Goal: Transaction & Acquisition: Purchase product/service

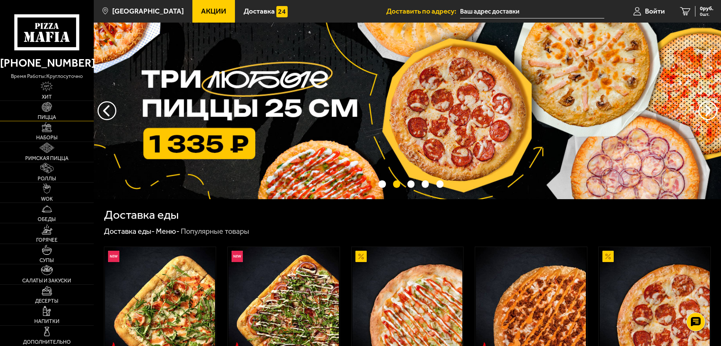
click at [52, 115] on span "Пицца" at bounding box center [47, 117] width 18 height 5
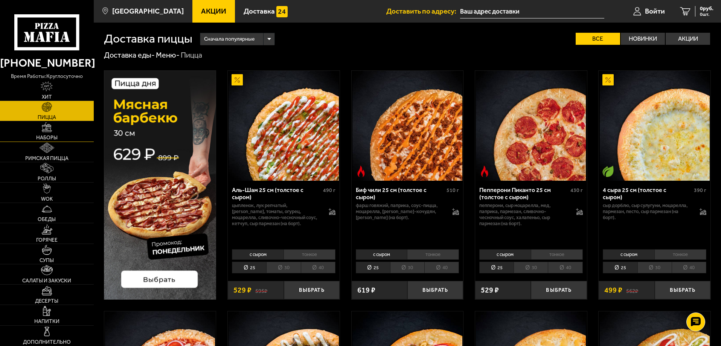
click at [63, 125] on link "Наборы" at bounding box center [47, 131] width 94 height 20
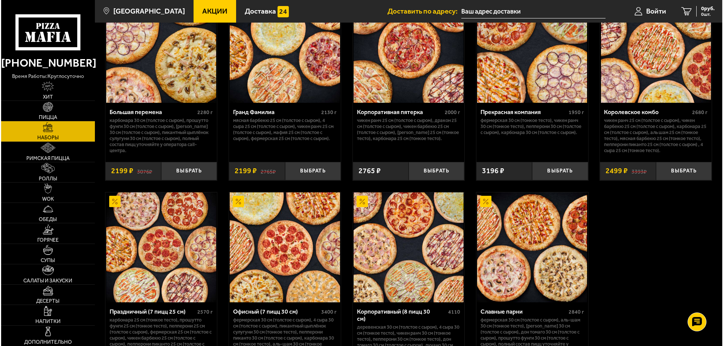
scroll to position [1115, 0]
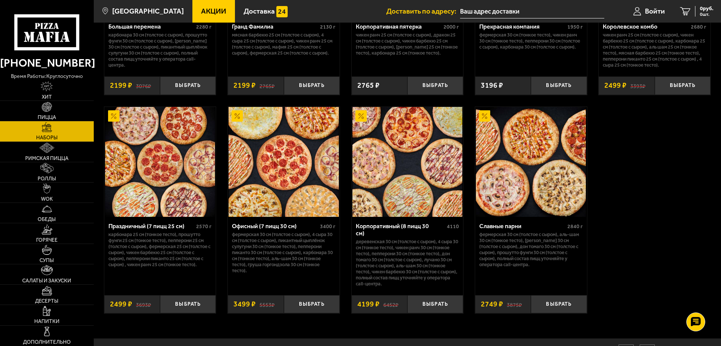
click at [295, 174] on img at bounding box center [284, 162] width 110 height 110
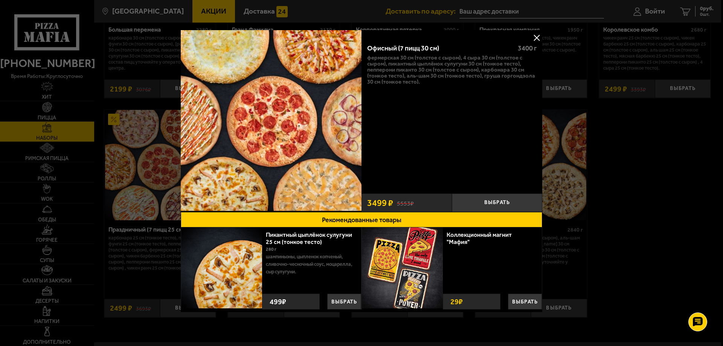
click at [313, 72] on img at bounding box center [271, 120] width 181 height 181
click at [497, 199] on button "Выбрать" at bounding box center [497, 203] width 90 height 18
click at [532, 37] on button at bounding box center [536, 37] width 11 height 11
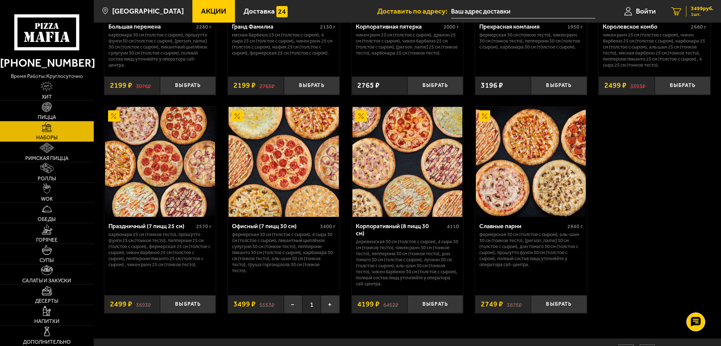
click at [699, 12] on span "1 шт." at bounding box center [702, 14] width 23 height 5
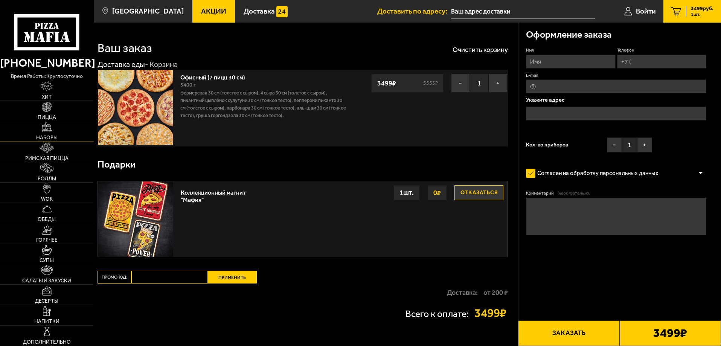
click at [52, 129] on img at bounding box center [47, 127] width 10 height 10
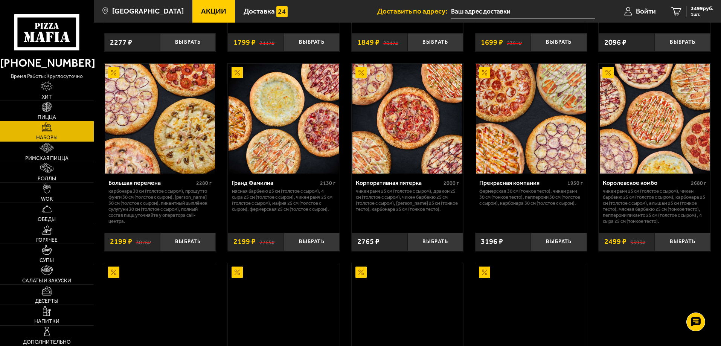
scroll to position [1130, 0]
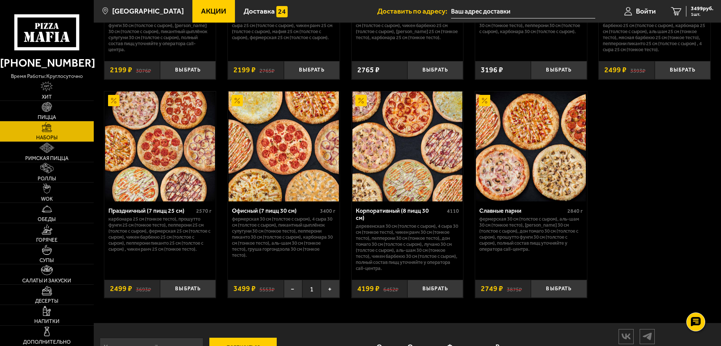
click at [404, 179] on img at bounding box center [408, 147] width 110 height 110
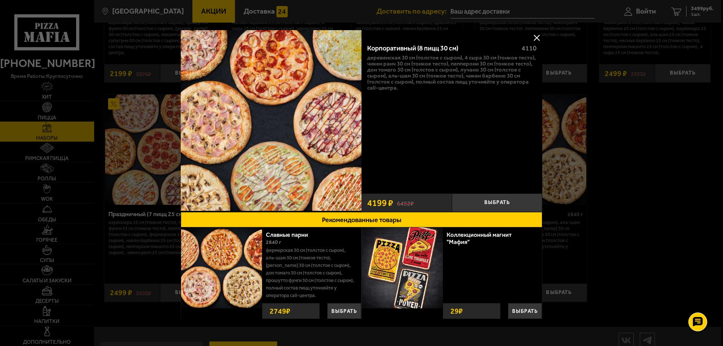
click at [533, 34] on button at bounding box center [536, 37] width 11 height 11
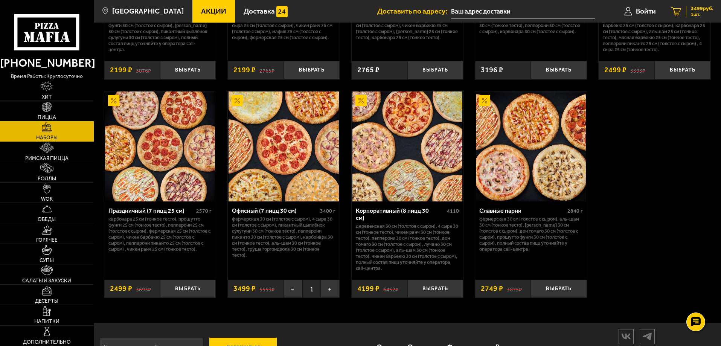
click at [704, 4] on link "1 3499 руб. 1 шт." at bounding box center [693, 11] width 58 height 23
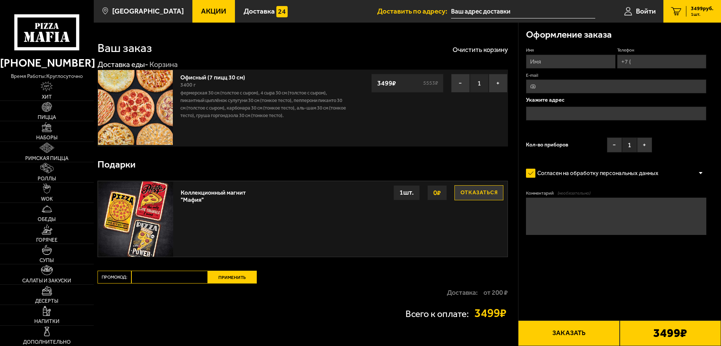
click at [588, 63] on input "Имя" at bounding box center [570, 62] width 89 height 14
type input "[PERSON_NAME]"
click at [646, 55] on input "Телефон" at bounding box center [661, 62] width 89 height 14
type input "[PHONE_NUMBER]"
click at [602, 90] on input "E-mail" at bounding box center [616, 86] width 180 height 14
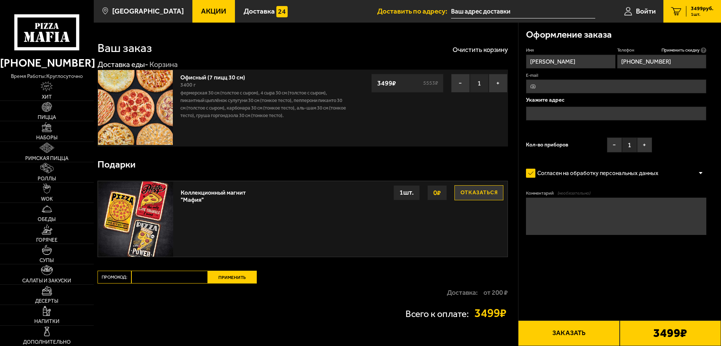
type input "[EMAIL_ADDRESS][DOMAIN_NAME]"
click at [591, 113] on input "text" at bounding box center [616, 114] width 180 height 14
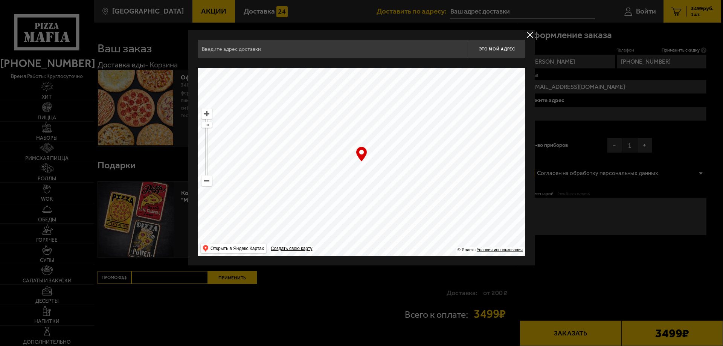
click at [425, 45] on input "text" at bounding box center [333, 49] width 271 height 19
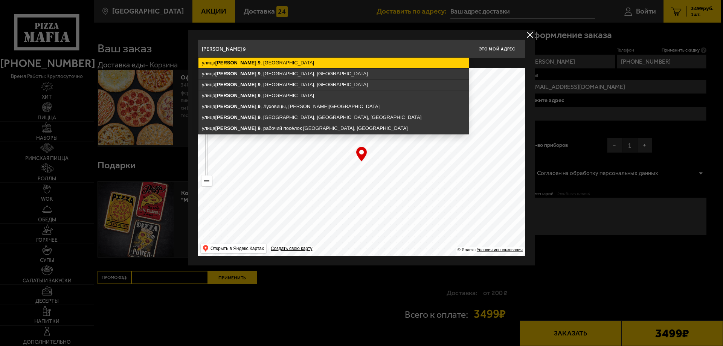
click at [393, 61] on ymaps "[STREET_ADDRESS][PERSON_NAME]" at bounding box center [334, 63] width 271 height 11
type input "[STREET_ADDRESS][PERSON_NAME]"
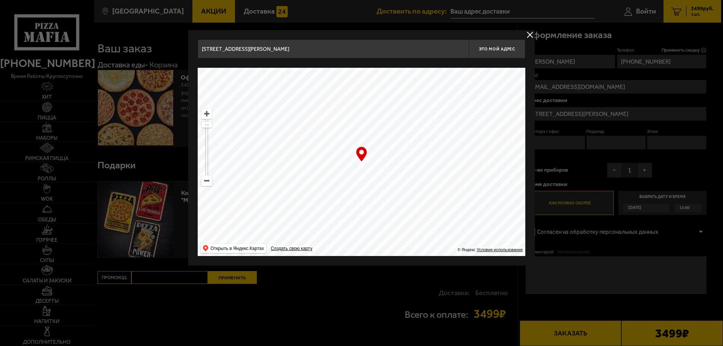
click at [363, 154] on div "… © Яндекс Условия использования Открыть в Яндекс.Картах Создать свою карту" at bounding box center [362, 162] width 328 height 188
click at [509, 45] on button "Это мой адрес" at bounding box center [497, 49] width 57 height 19
type input "[STREET_ADDRESS][PERSON_NAME]"
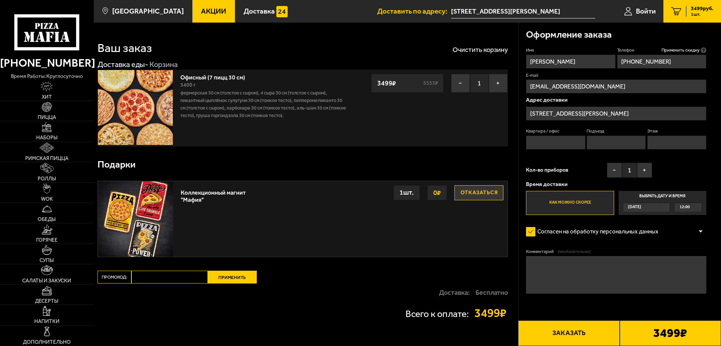
click at [550, 144] on input "Квартира / офис" at bounding box center [555, 143] width 59 height 14
click at [640, 208] on span "[DATE]" at bounding box center [634, 207] width 13 height 9
click at [0, 0] on input "Выбрать дату и время [DATE] 12:00" at bounding box center [0, 0] width 0 height 0
click at [696, 208] on div "12:00" at bounding box center [689, 207] width 28 height 9
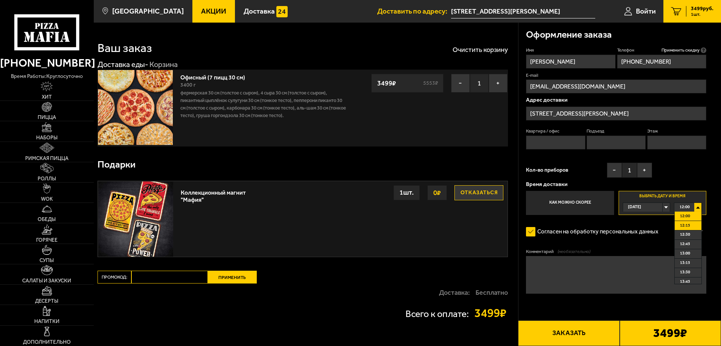
click at [681, 225] on span "12:15" at bounding box center [685, 226] width 10 height 9
click at [570, 341] on button "Заказать" at bounding box center [568, 334] width 101 height 26
click at [576, 144] on input "Квартира / офис" at bounding box center [555, 143] width 59 height 14
click at [587, 112] on input "[STREET_ADDRESS][PERSON_NAME]" at bounding box center [616, 114] width 180 height 14
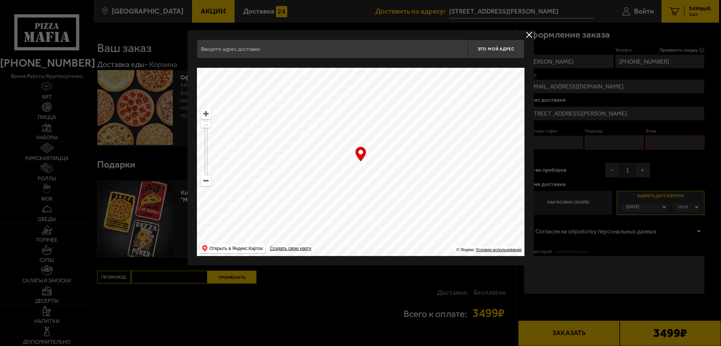
type input "[STREET_ADDRESS][PERSON_NAME]"
click at [359, 158] on div "… © Яндекс Условия использования Открыть в Яндекс.Картах Создать свою карту" at bounding box center [362, 162] width 328 height 188
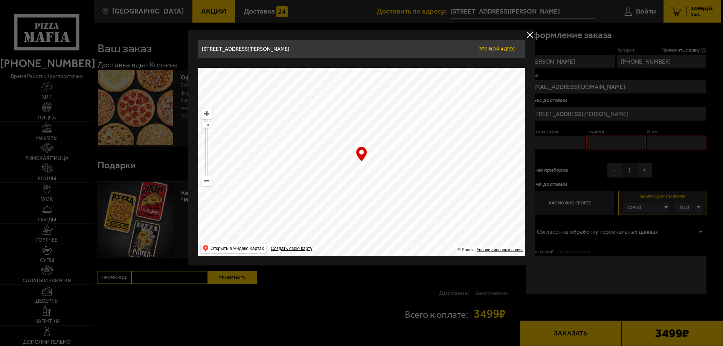
click at [498, 49] on span "Это мой адрес" at bounding box center [497, 49] width 36 height 5
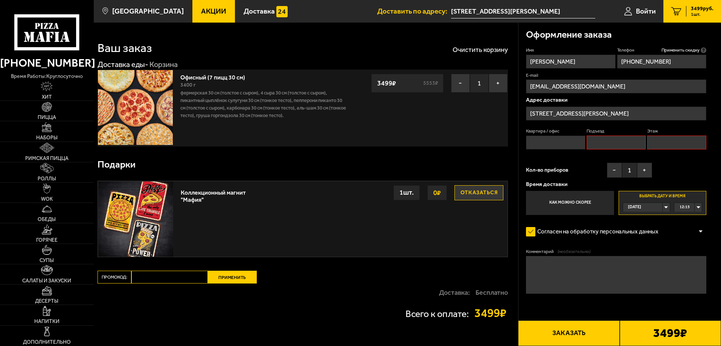
click at [571, 333] on button "Заказать" at bounding box center [568, 334] width 101 height 26
click at [556, 146] on input "Квартира / офис" at bounding box center [555, 143] width 59 height 14
type input "-"
click at [615, 143] on input "Подъезд" at bounding box center [616, 143] width 59 height 14
type input "-"
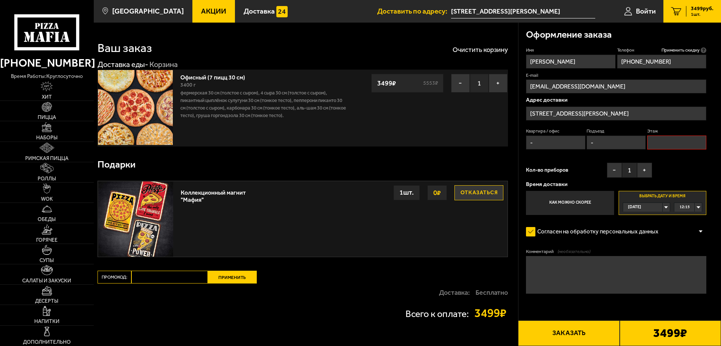
click at [668, 144] on input "Этаж" at bounding box center [677, 143] width 59 height 14
type input "-"
click at [580, 339] on button "Заказать" at bounding box center [568, 334] width 101 height 26
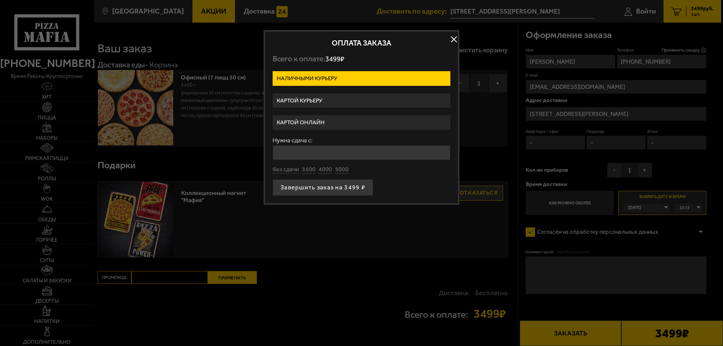
click at [311, 100] on label "Картой курьеру" at bounding box center [362, 100] width 178 height 15
click at [0, 0] on input "Картой курьеру" at bounding box center [0, 0] width 0 height 0
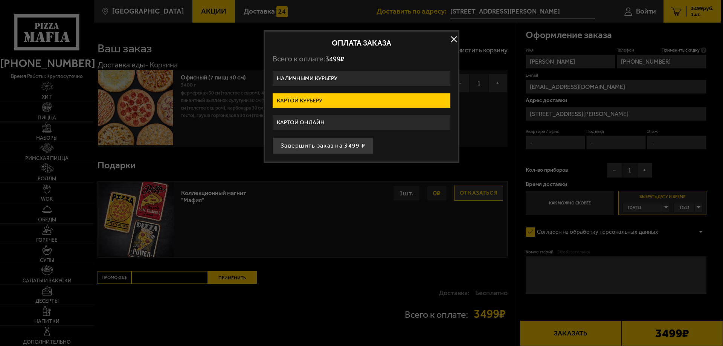
click at [306, 124] on label "Картой онлайн" at bounding box center [362, 122] width 178 height 15
click at [0, 0] on input "Картой онлайн" at bounding box center [0, 0] width 0 height 0
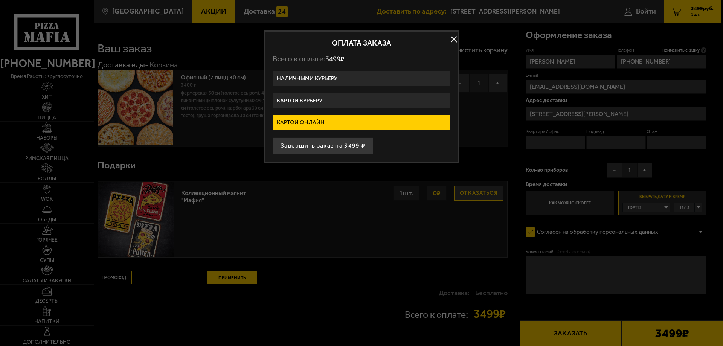
click at [312, 102] on label "Картой курьеру" at bounding box center [362, 100] width 178 height 15
click at [0, 0] on input "Картой курьеру" at bounding box center [0, 0] width 0 height 0
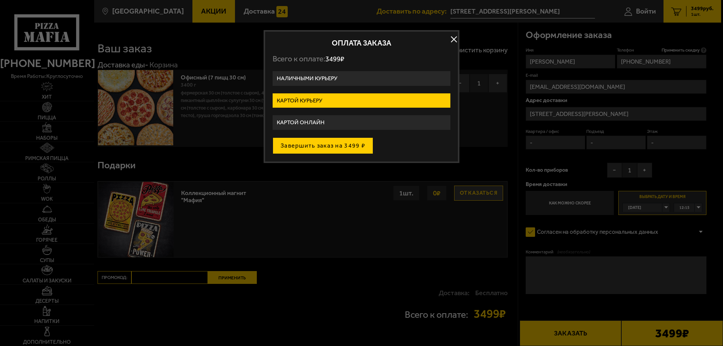
click at [312, 142] on button "Завершить заказ на 3499 ₽" at bounding box center [323, 146] width 101 height 17
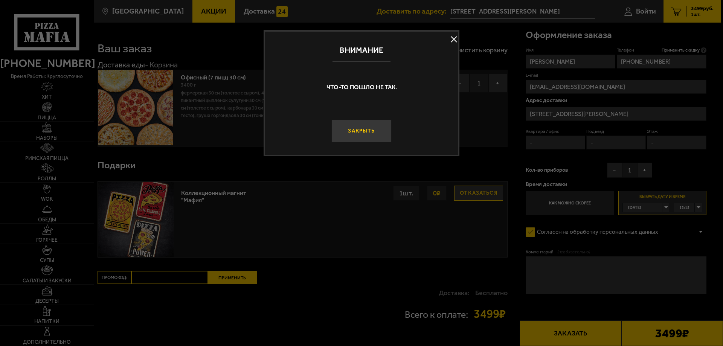
click at [343, 134] on button "Закрыть" at bounding box center [362, 131] width 60 height 23
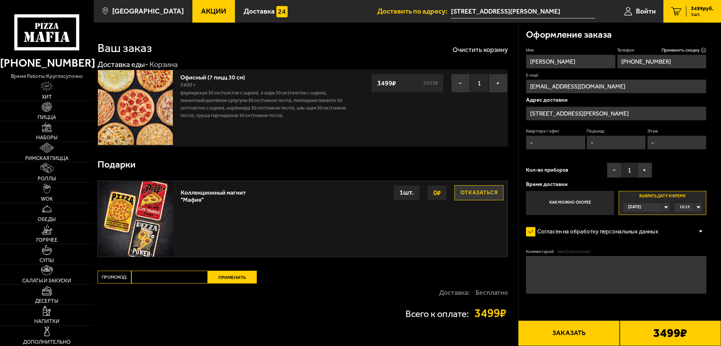
click at [567, 330] on button "Заказать" at bounding box center [568, 334] width 101 height 26
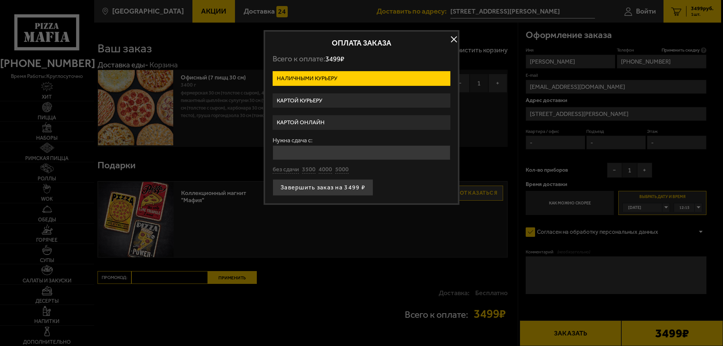
click at [308, 110] on form "Наличными курьеру Картой курьеру Картой онлайн Нужна сдача с: без сдачи 3500 40…" at bounding box center [362, 133] width 178 height 125
click at [309, 104] on label "Картой курьеру" at bounding box center [362, 100] width 178 height 15
click at [0, 0] on input "Картой курьеру" at bounding box center [0, 0] width 0 height 0
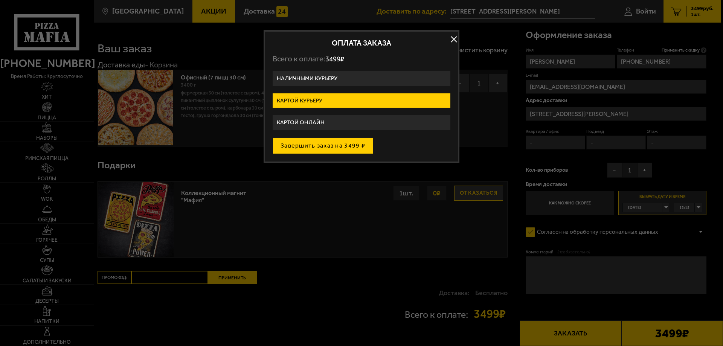
click at [307, 147] on button "Завершить заказ на 3499 ₽" at bounding box center [323, 146] width 101 height 17
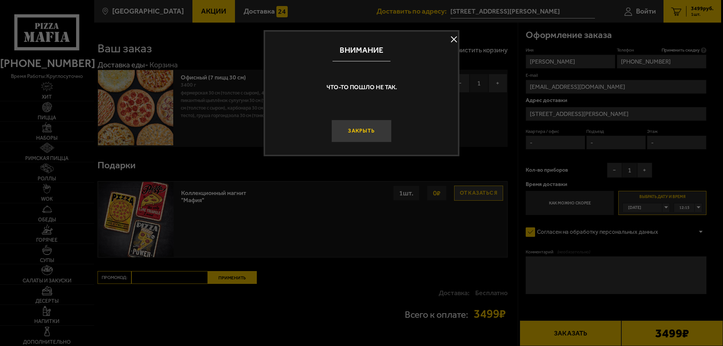
click at [362, 127] on button "Закрыть" at bounding box center [362, 131] width 60 height 23
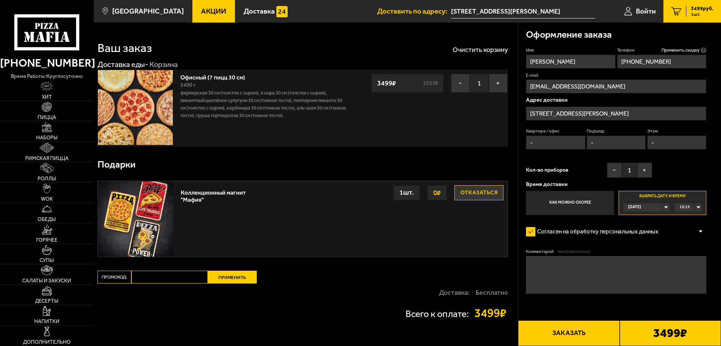
click at [571, 336] on button "Заказать" at bounding box center [568, 334] width 101 height 26
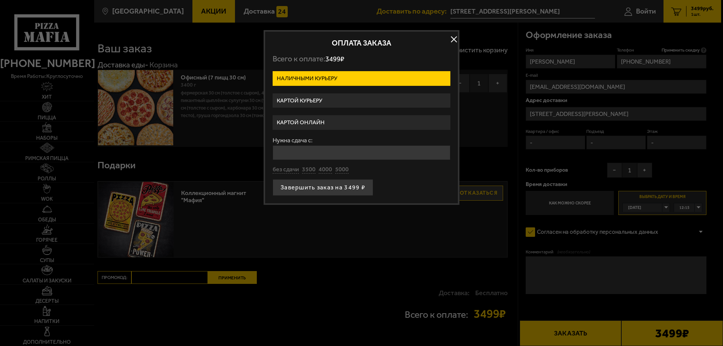
click at [339, 122] on label "Картой онлайн" at bounding box center [362, 122] width 178 height 15
click at [0, 0] on input "Картой онлайн" at bounding box center [0, 0] width 0 height 0
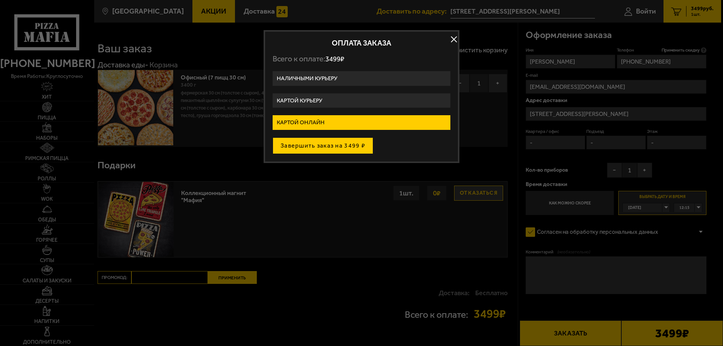
click at [326, 147] on button "Завершить заказ на 3499 ₽" at bounding box center [323, 146] width 101 height 17
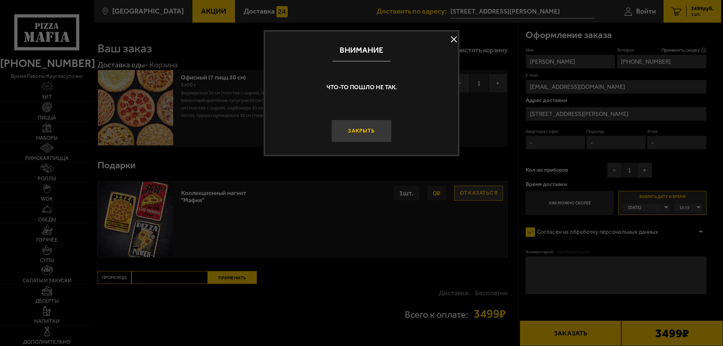
click at [343, 135] on button "Закрыть" at bounding box center [362, 131] width 60 height 23
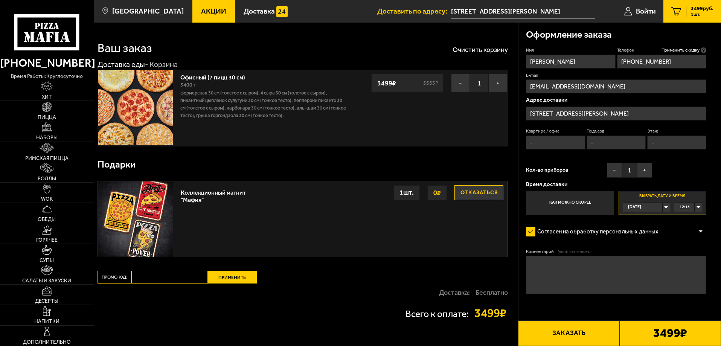
click at [695, 207] on div "12:15" at bounding box center [689, 207] width 28 height 9
click at [691, 234] on li "12:30" at bounding box center [688, 235] width 27 height 9
click at [563, 330] on button "Заказать" at bounding box center [568, 334] width 101 height 26
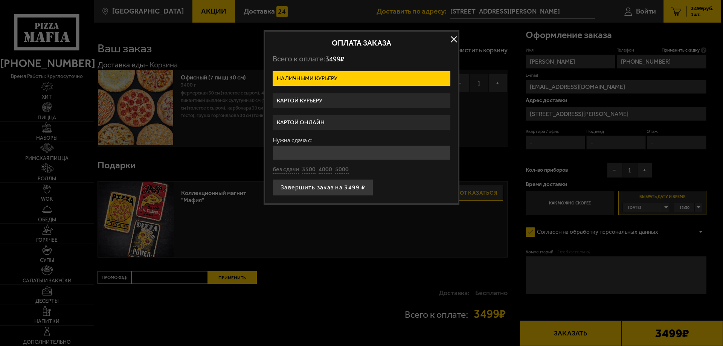
click at [307, 121] on label "Картой онлайн" at bounding box center [362, 122] width 178 height 15
click at [0, 0] on input "Картой онлайн" at bounding box center [0, 0] width 0 height 0
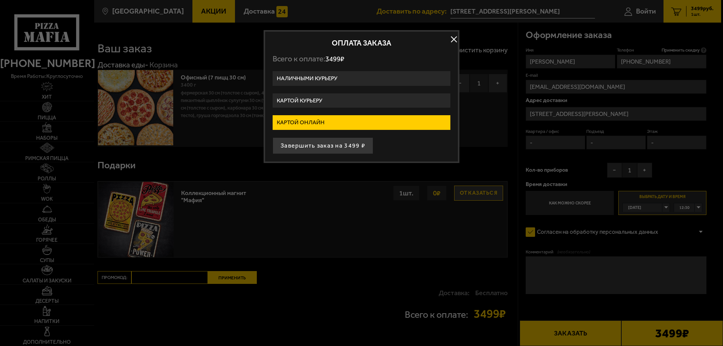
click at [324, 100] on label "Картой курьеру" at bounding box center [362, 100] width 178 height 15
click at [0, 0] on input "Картой курьеру" at bounding box center [0, 0] width 0 height 0
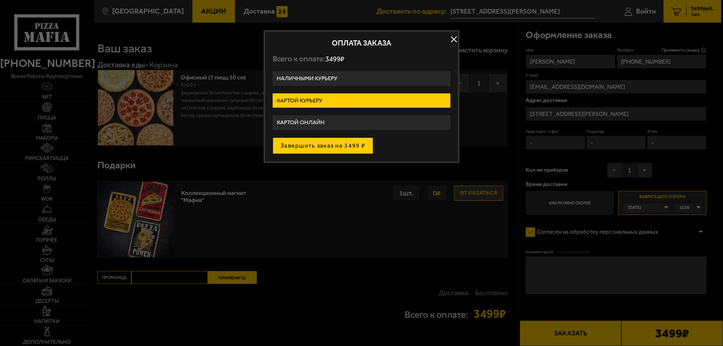
click at [316, 143] on button "Завершить заказ на 3499 ₽" at bounding box center [323, 146] width 101 height 17
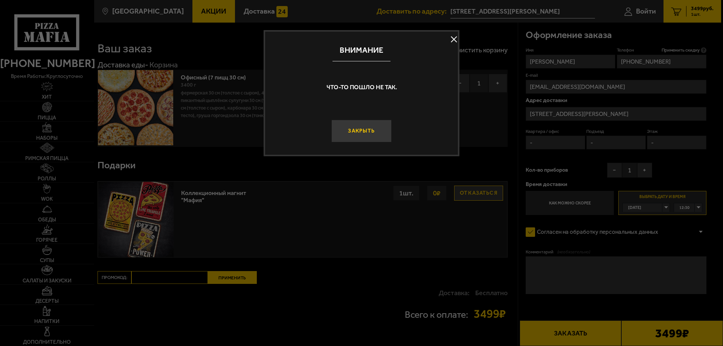
click at [351, 131] on button "Закрыть" at bounding box center [362, 131] width 60 height 23
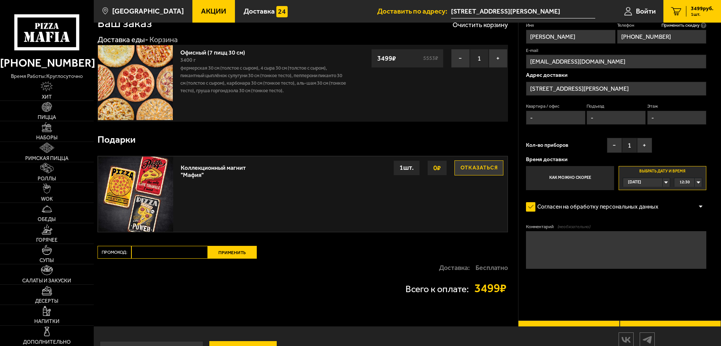
scroll to position [54, 0]
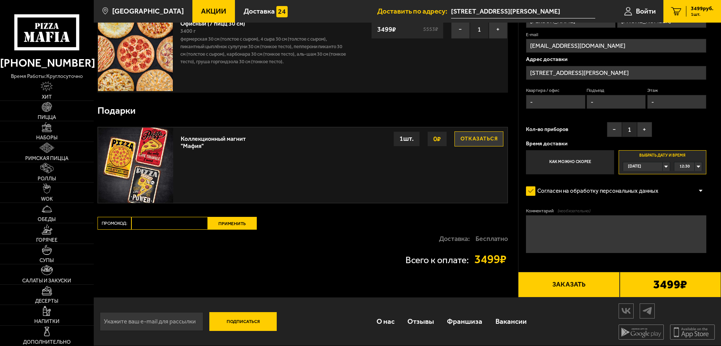
click at [566, 293] on button "Заказать" at bounding box center [568, 285] width 101 height 26
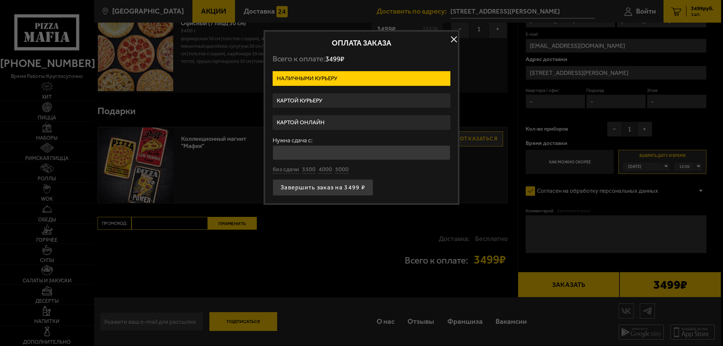
click at [297, 105] on label "Картой курьеру" at bounding box center [362, 100] width 178 height 15
click at [0, 0] on input "Картой курьеру" at bounding box center [0, 0] width 0 height 0
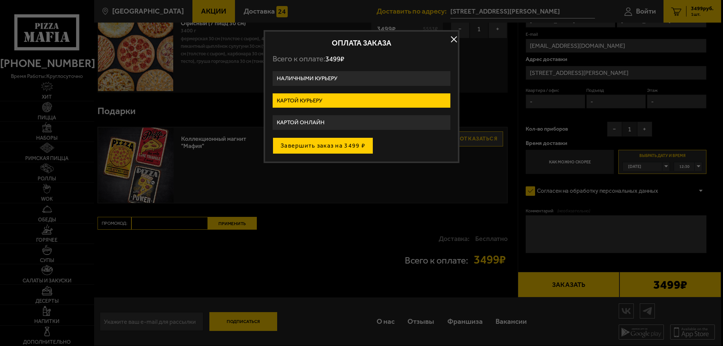
click at [296, 143] on button "Завершить заказ на 3499 ₽" at bounding box center [323, 146] width 101 height 17
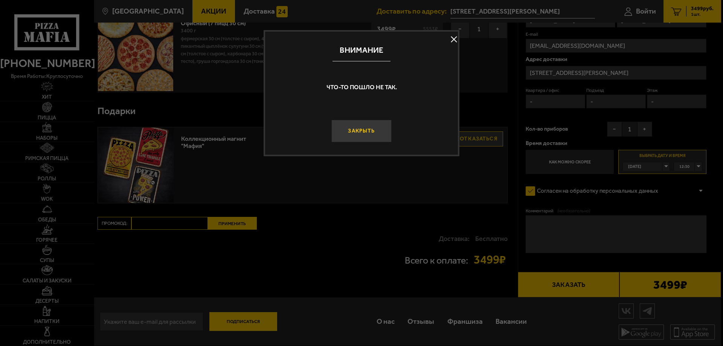
click at [356, 138] on button "Закрыть" at bounding box center [362, 131] width 60 height 23
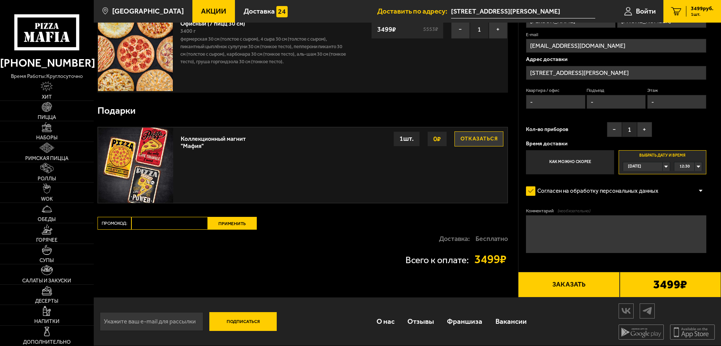
click at [698, 164] on div "12:30" at bounding box center [689, 166] width 28 height 9
click at [689, 183] on span "12:15" at bounding box center [685, 185] width 10 height 9
click at [560, 293] on button "Заказать" at bounding box center [568, 285] width 101 height 26
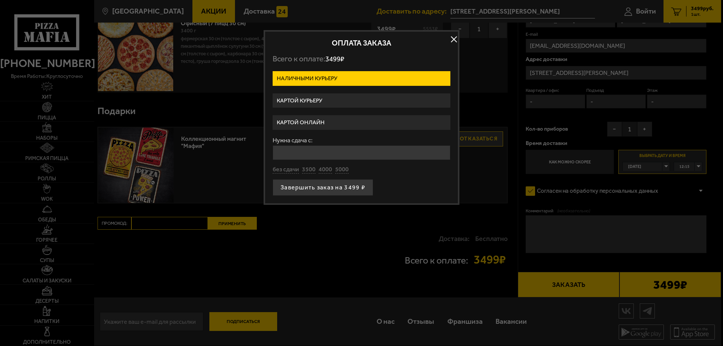
click at [319, 101] on label "Картой курьеру" at bounding box center [362, 100] width 178 height 15
click at [0, 0] on input "Картой курьеру" at bounding box center [0, 0] width 0 height 0
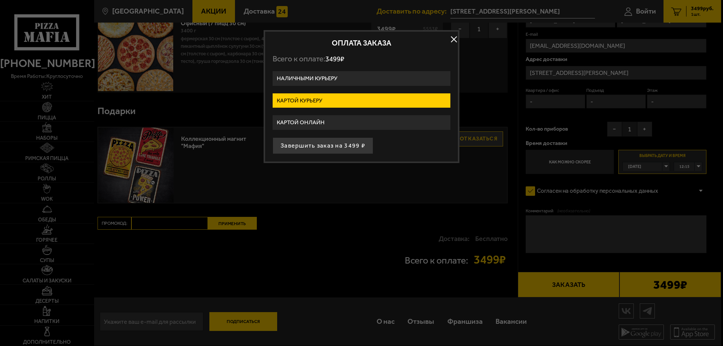
click at [316, 117] on label "Картой онлайн" at bounding box center [362, 122] width 178 height 15
click at [0, 0] on input "Картой онлайн" at bounding box center [0, 0] width 0 height 0
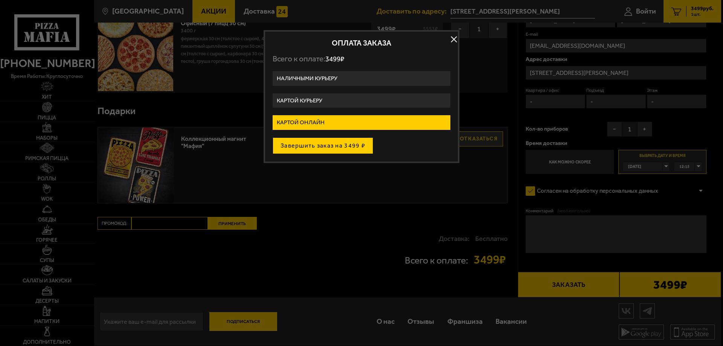
click at [313, 142] on button "Завершить заказ на 3499 ₽" at bounding box center [323, 146] width 101 height 17
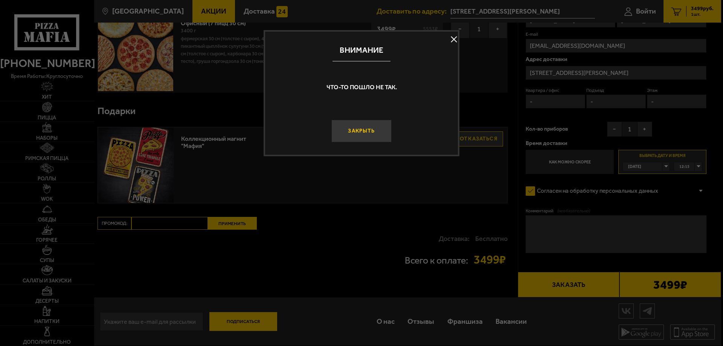
click at [369, 133] on button "Закрыть" at bounding box center [362, 131] width 60 height 23
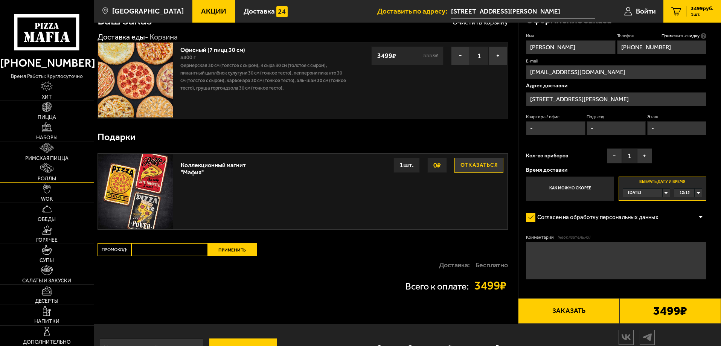
scroll to position [0, 0]
